Goal: Task Accomplishment & Management: Use online tool/utility

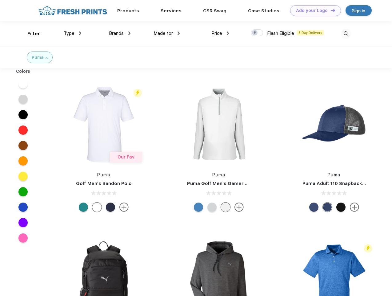
click at [313, 10] on link "Add your Logo Design Tool" at bounding box center [315, 10] width 51 height 11
click at [0, 0] on div "Design Tool" at bounding box center [0, 0] width 0 height 0
click at [330, 10] on link "Add your Logo Design Tool" at bounding box center [315, 10] width 51 height 11
click at [30, 34] on div "Filter" at bounding box center [33, 33] width 13 height 7
click at [73, 33] on span "Type" at bounding box center [69, 33] width 11 height 6
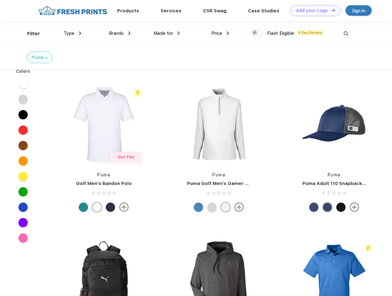
click at [120, 33] on span "Brands" at bounding box center [116, 33] width 15 height 6
click at [167, 33] on span "Made for" at bounding box center [163, 33] width 19 height 6
click at [220, 33] on span "Price" at bounding box center [217, 33] width 11 height 6
click at [257, 33] on div at bounding box center [257, 32] width 12 height 7
click at [255, 33] on input "checkbox" at bounding box center [253, 31] width 4 height 4
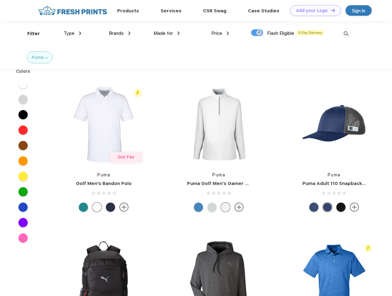
click at [346, 34] on img at bounding box center [346, 34] width 10 height 10
